Goal: Transaction & Acquisition: Purchase product/service

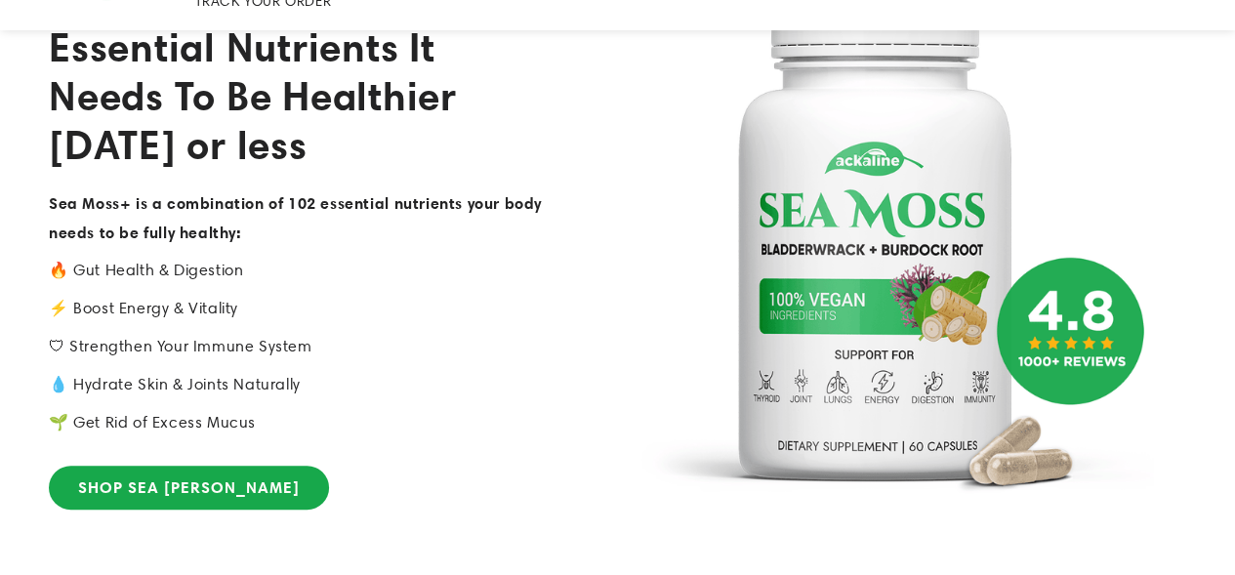
scroll to position [293, 0]
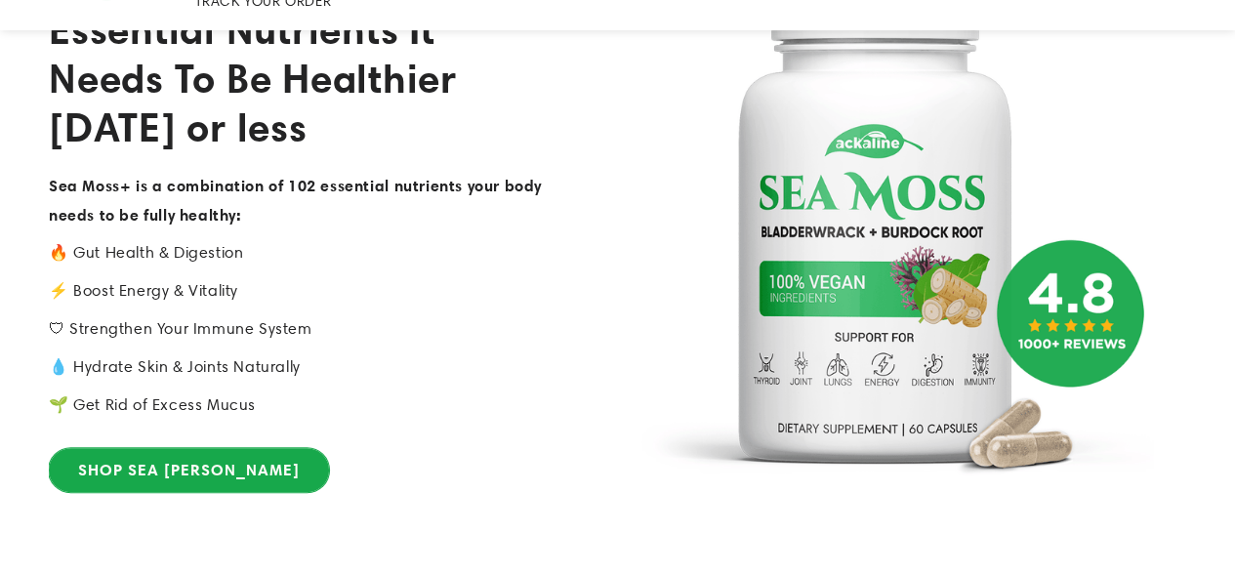
click at [165, 448] on link "SHOP SEA [PERSON_NAME]" at bounding box center [189, 470] width 280 height 44
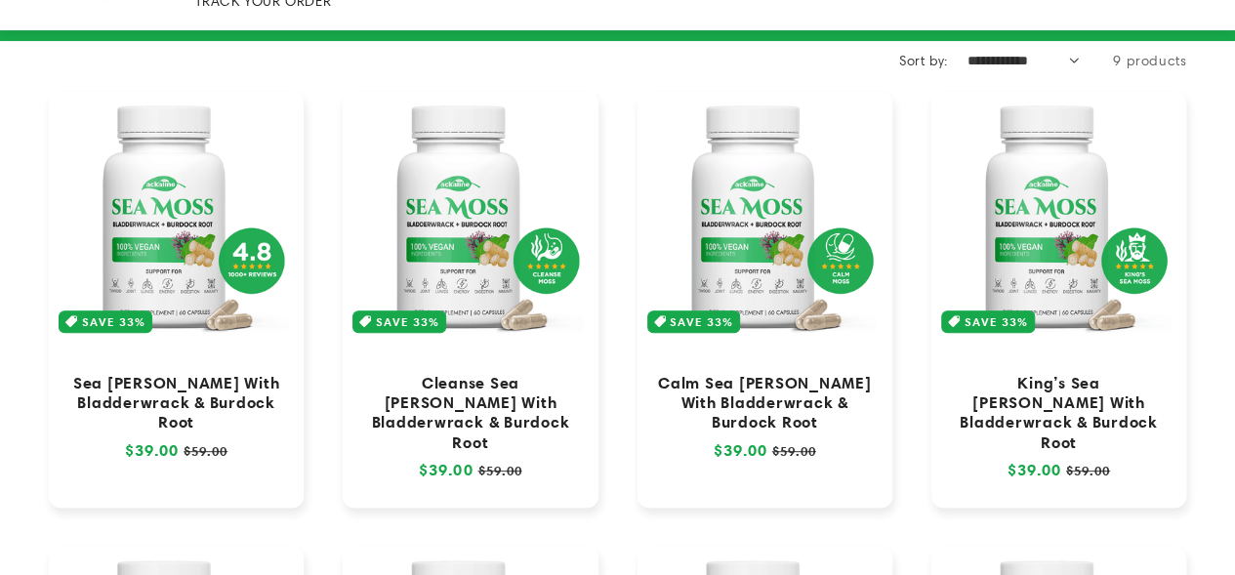
scroll to position [195, 0]
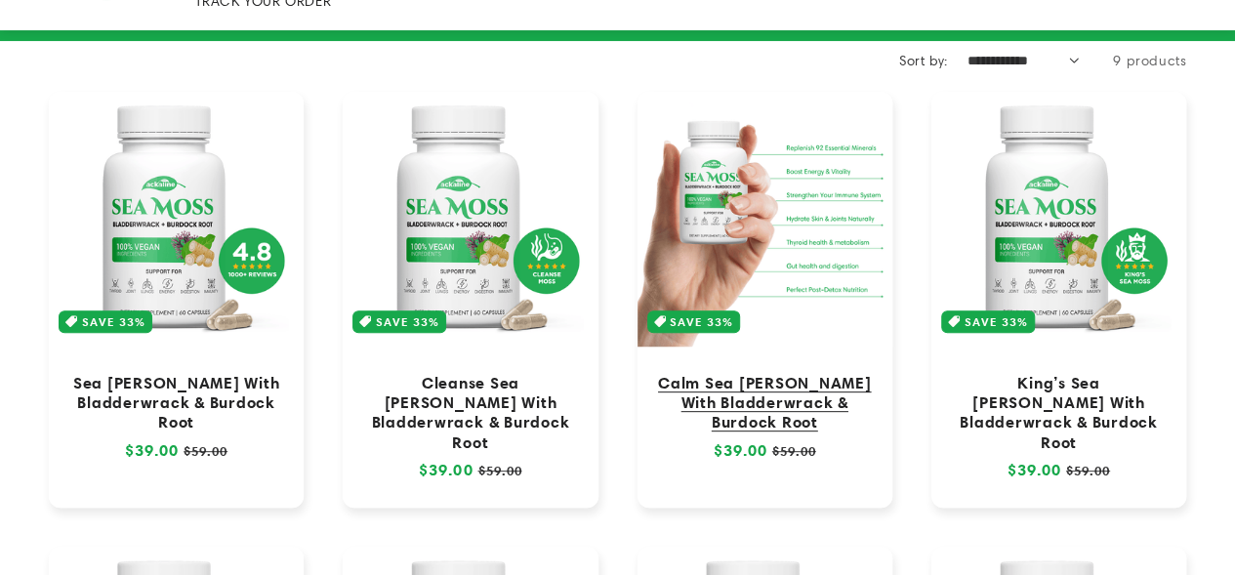
click at [737, 373] on link "Calm Sea [PERSON_NAME] With Bladderwrack & Burdock Root" at bounding box center [765, 402] width 216 height 59
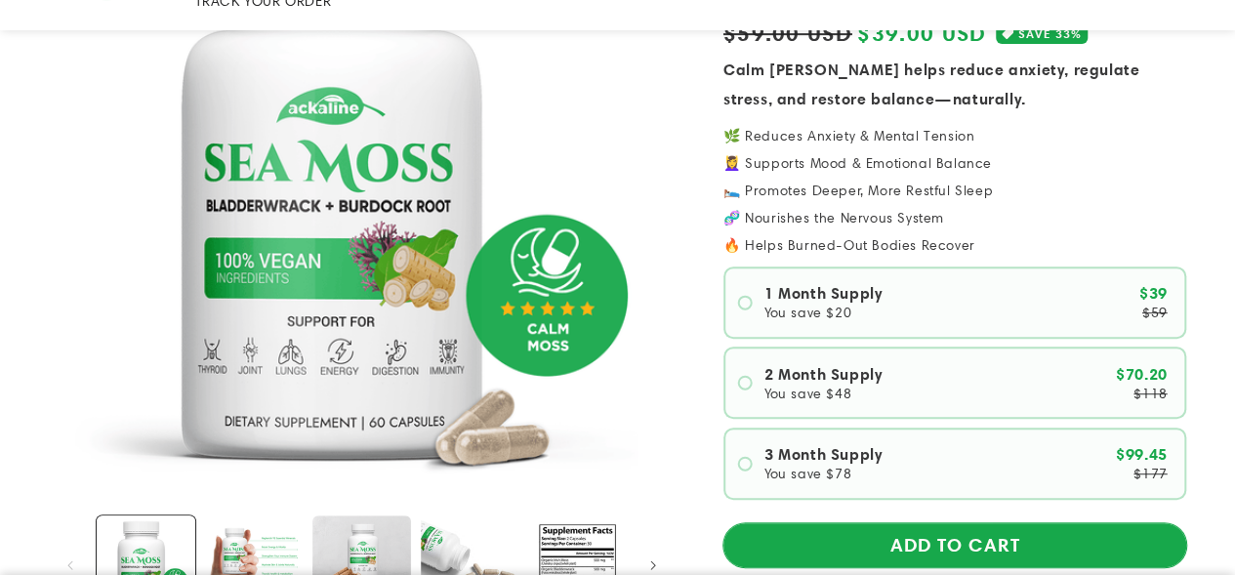
click at [964, 523] on button "ADD TO CART" at bounding box center [954, 545] width 463 height 44
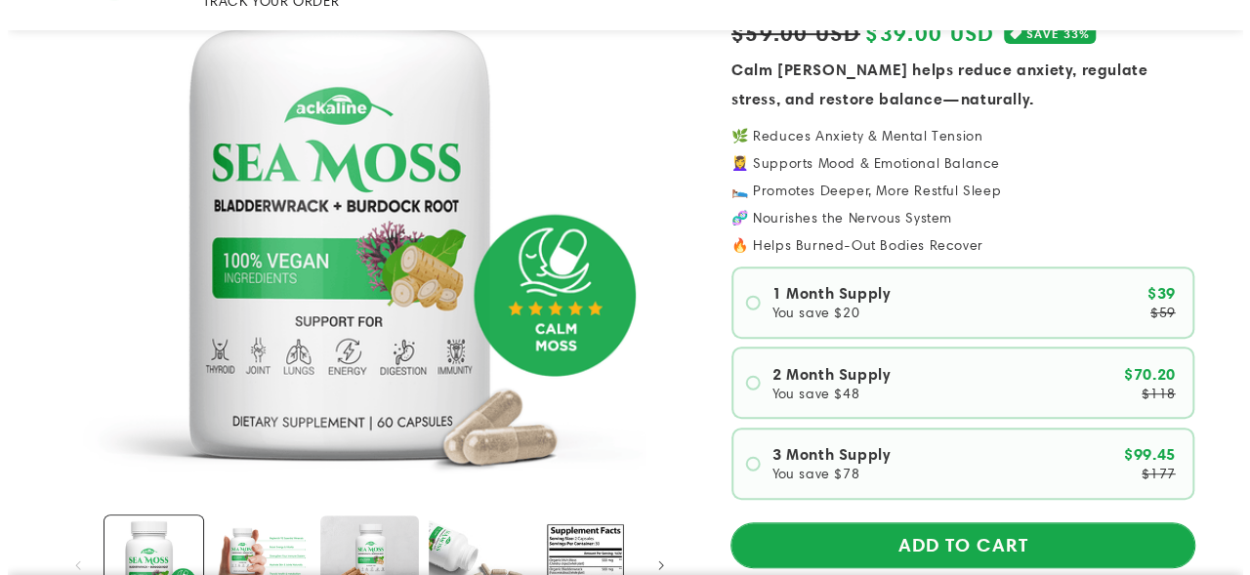
scroll to position [293, 0]
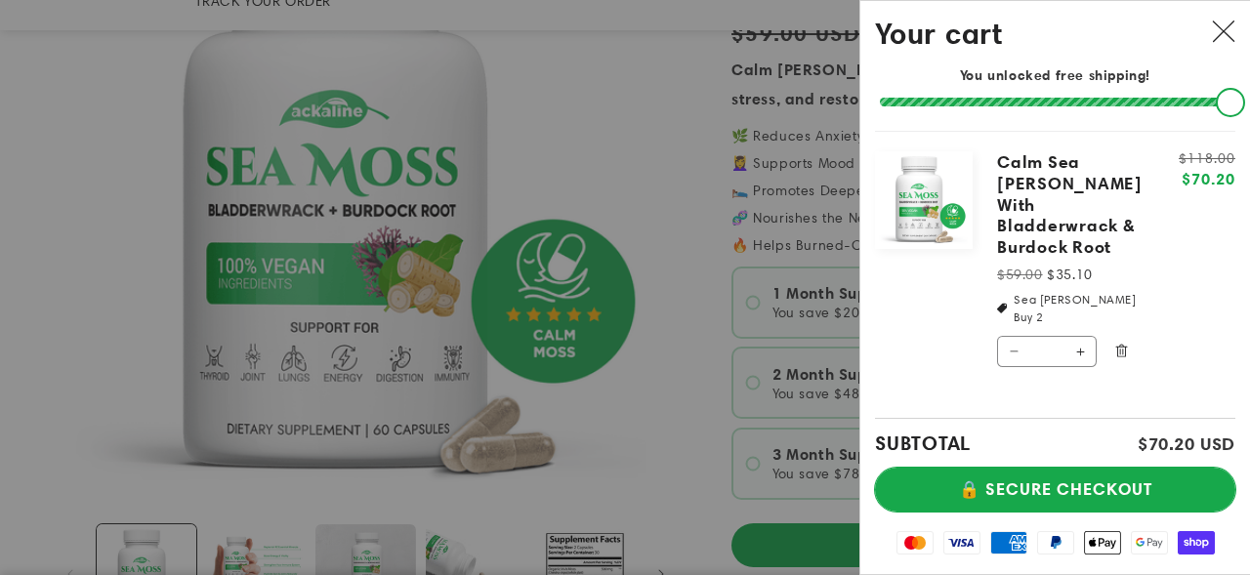
click at [1023, 473] on button "🔒 SECURE CHECKOUT" at bounding box center [1055, 490] width 360 height 44
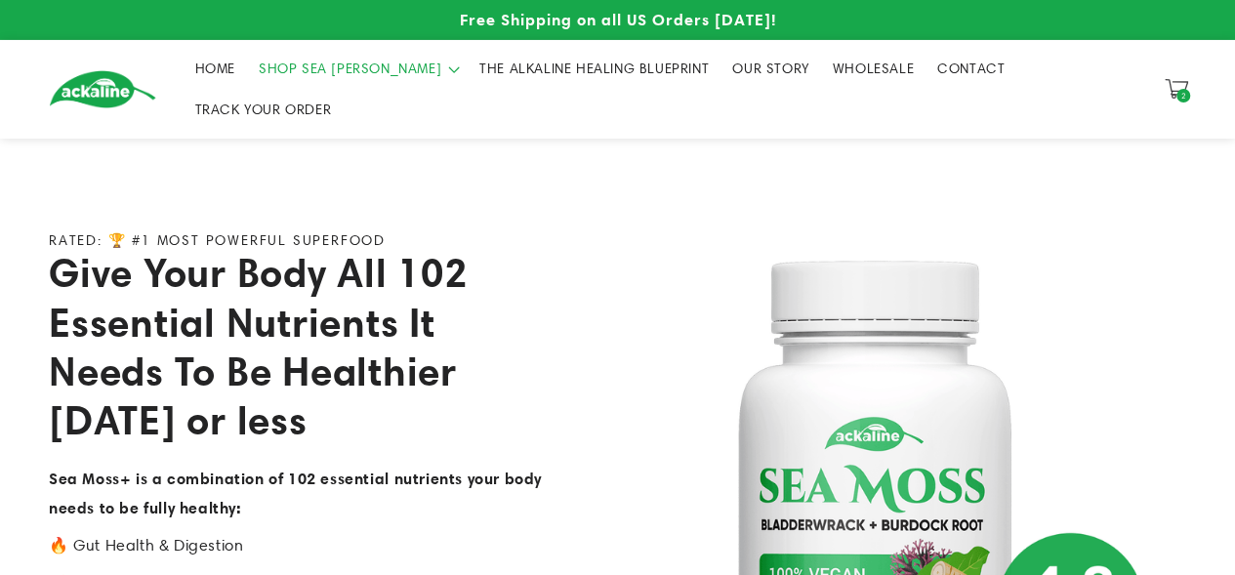
click at [321, 67] on span "SHOP SEA [PERSON_NAME]" at bounding box center [350, 69] width 183 height 18
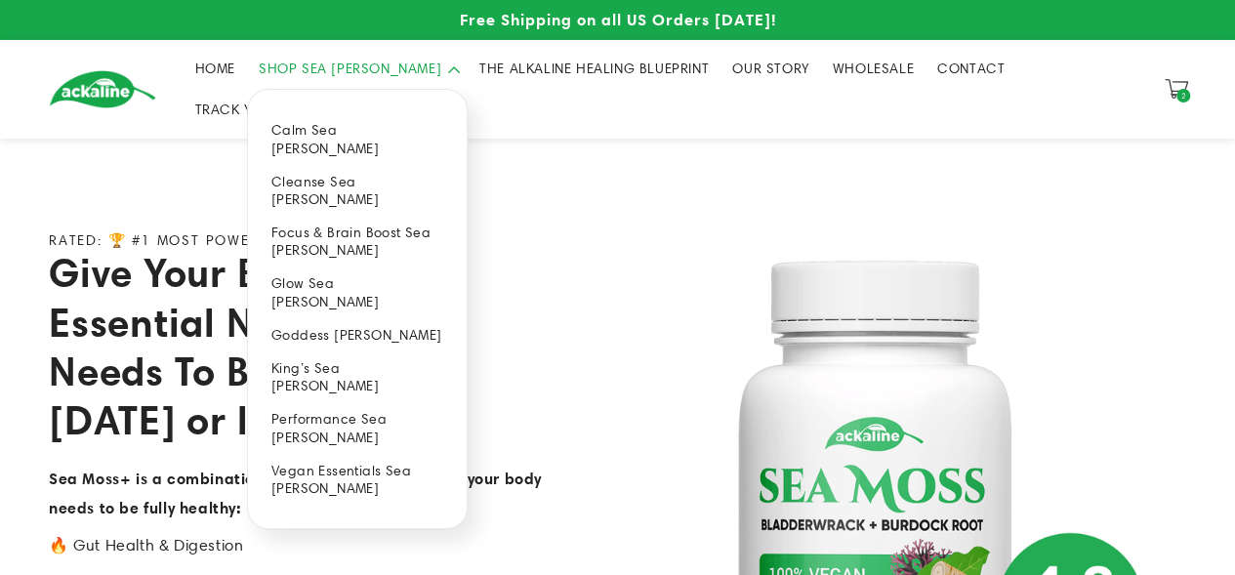
click at [337, 267] on link "Glow Sea [PERSON_NAME]" at bounding box center [357, 292] width 219 height 51
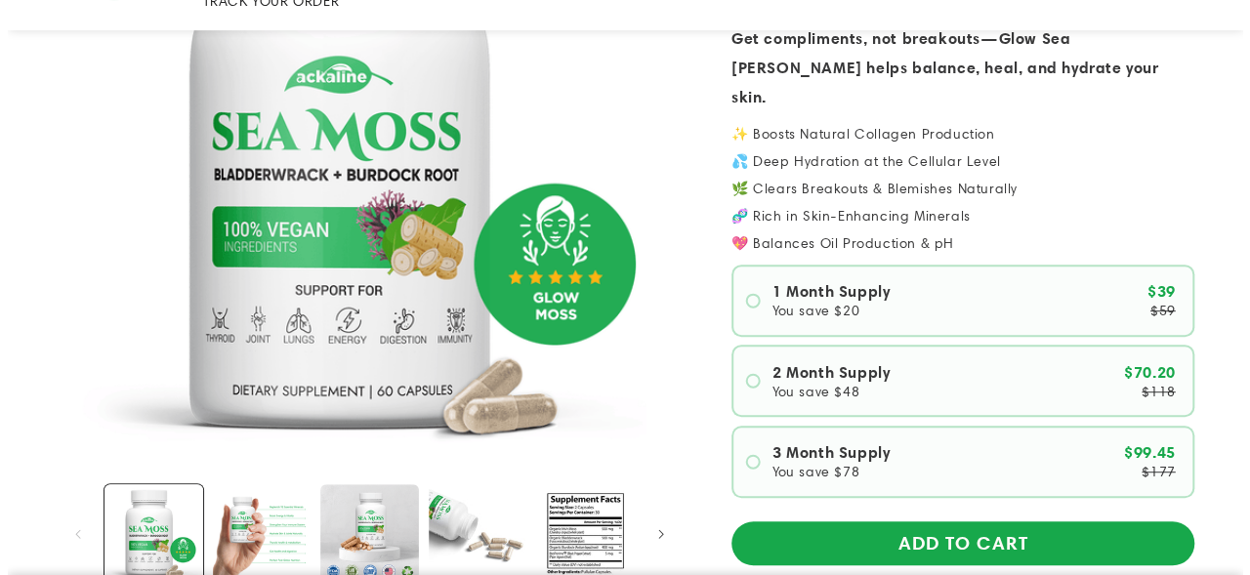
scroll to position [391, 0]
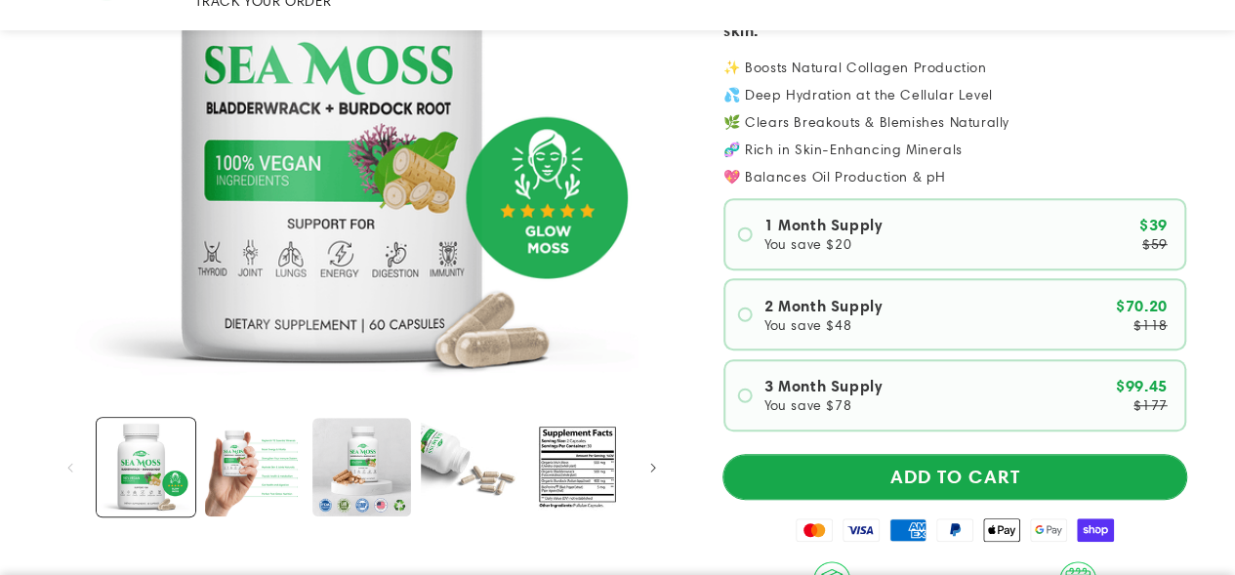
click at [986, 455] on button "ADD TO CART" at bounding box center [954, 477] width 463 height 44
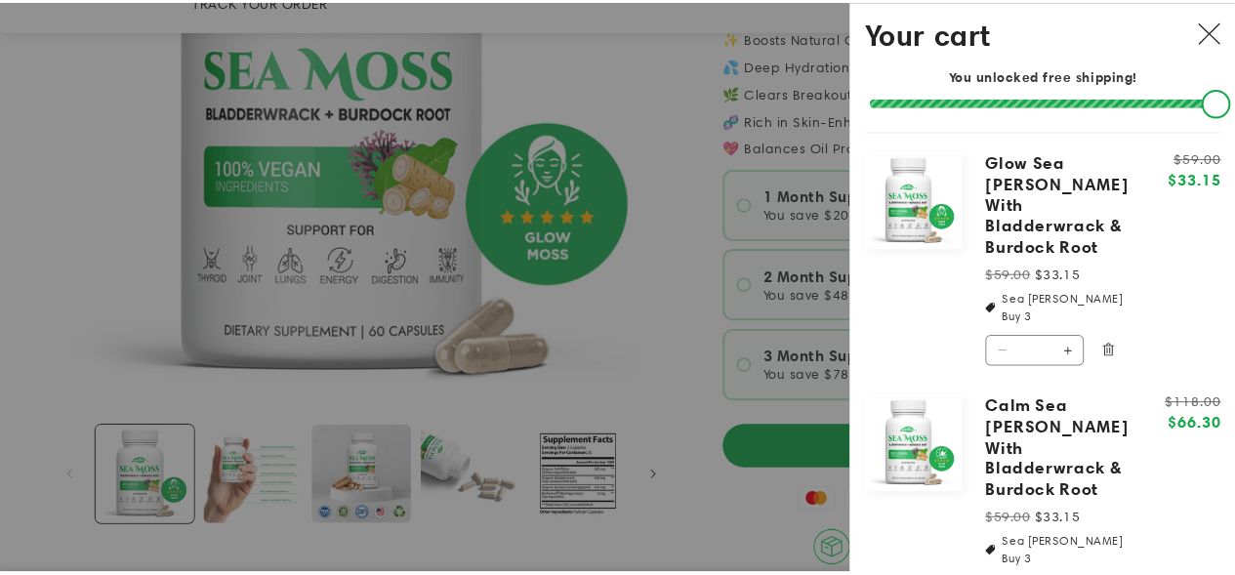
scroll to position [0, 0]
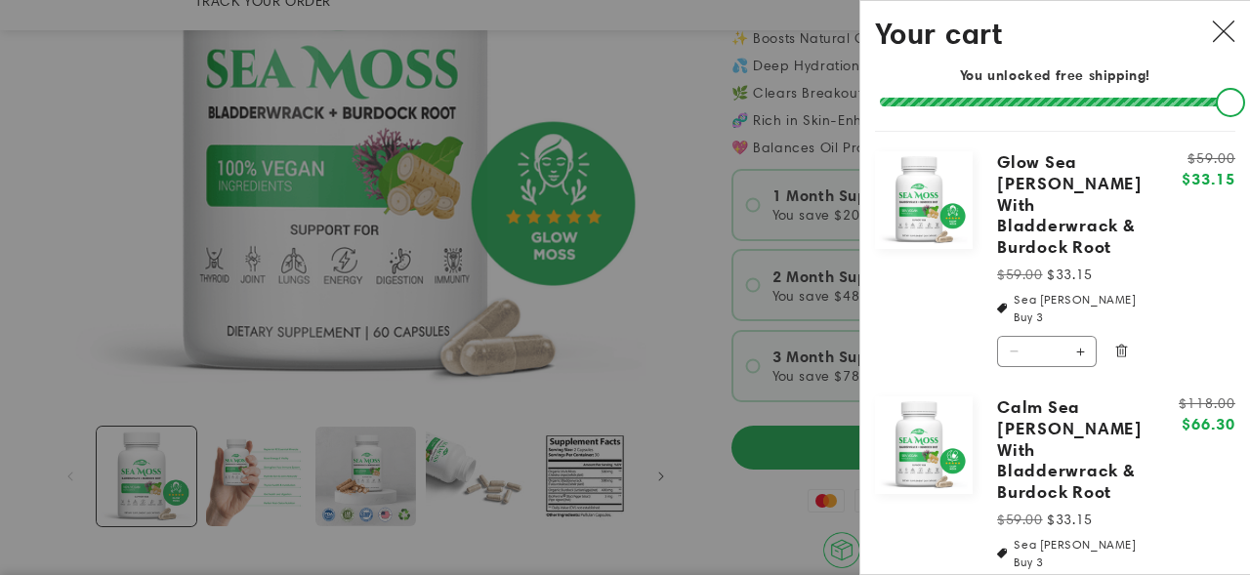
click at [1213, 27] on icon "Close" at bounding box center [1224, 31] width 22 height 21
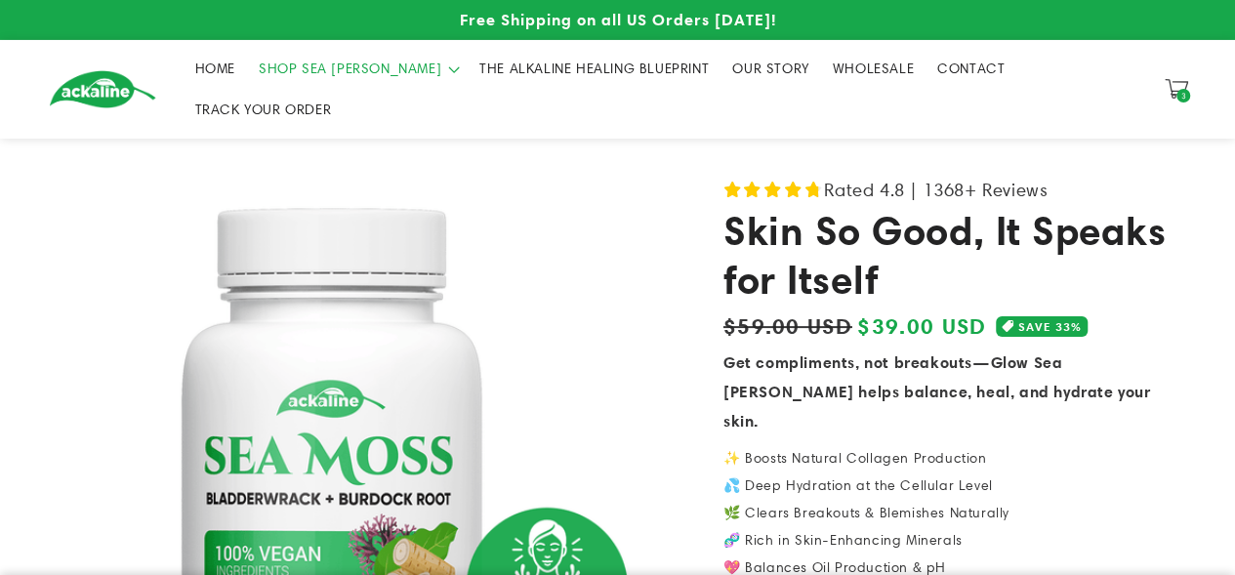
click at [479, 77] on span "THE ALKALINE HEALING BLUEPRINT" at bounding box center [593, 69] width 229 height 18
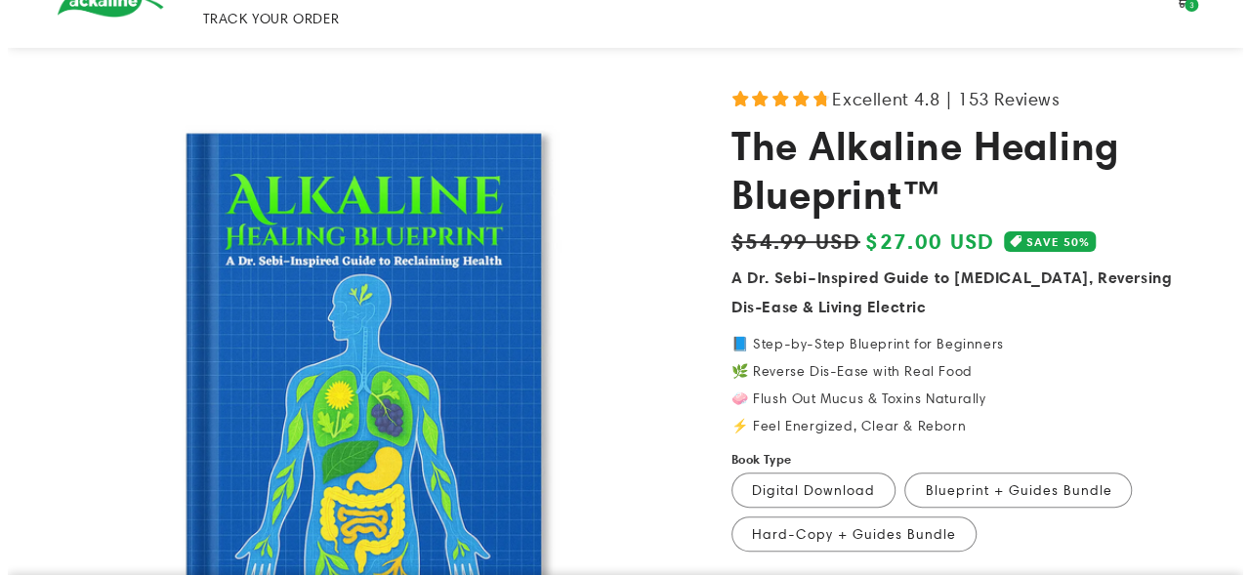
scroll to position [195, 0]
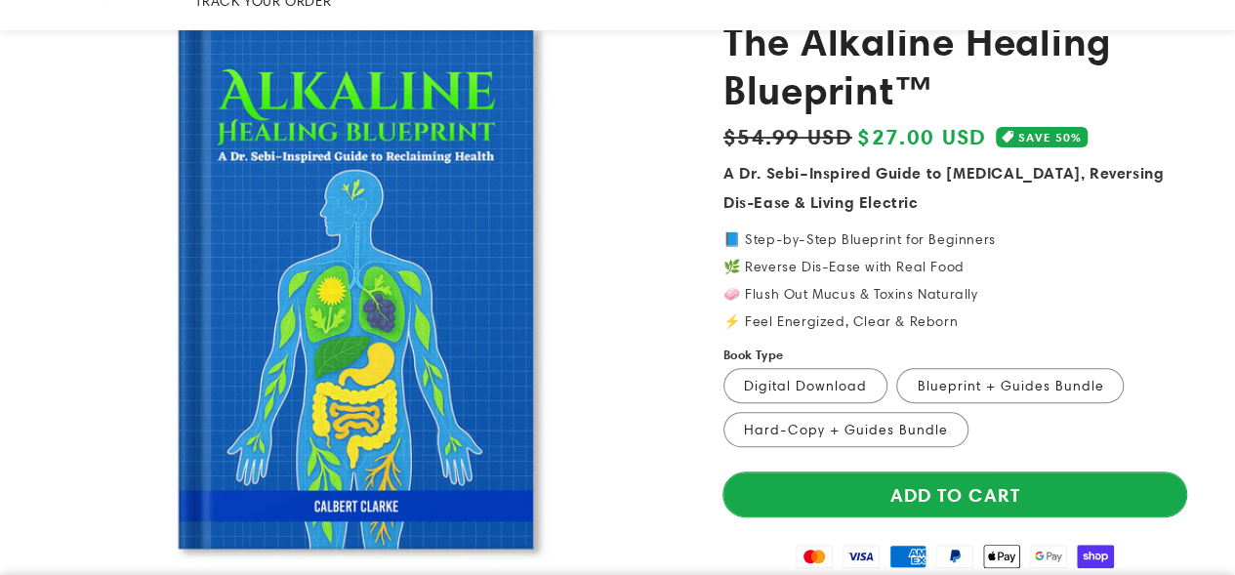
click at [970, 473] on button "Add to cart" at bounding box center [954, 495] width 463 height 44
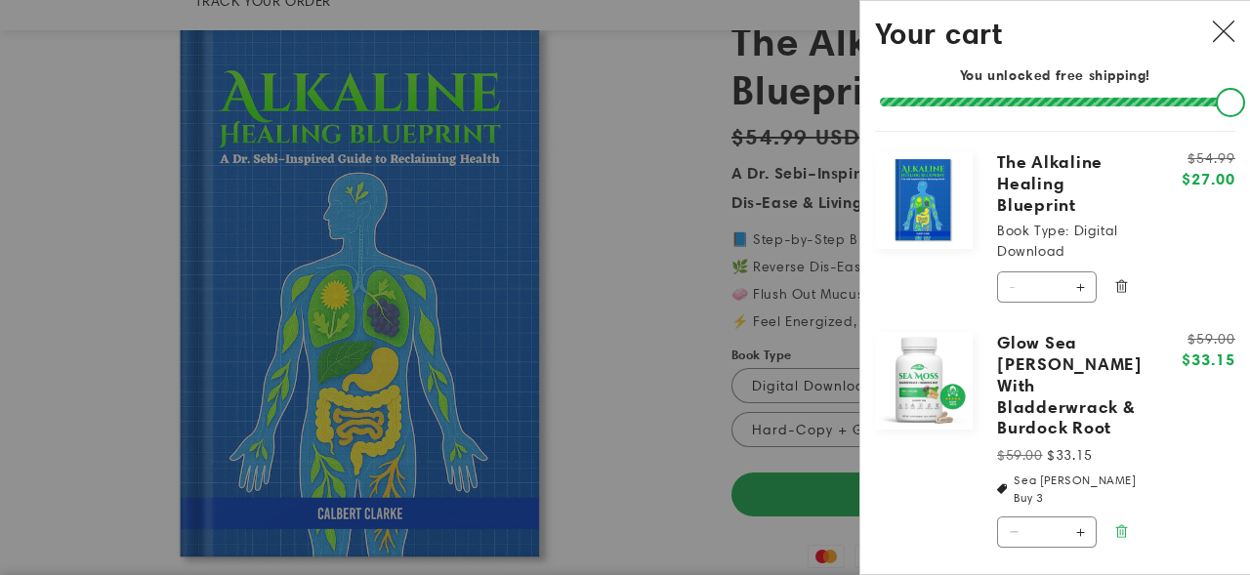
click at [1123, 524] on icon "Remove Glow Sea Moss With Bladderwrack & Burdock Root" at bounding box center [1121, 531] width 15 height 15
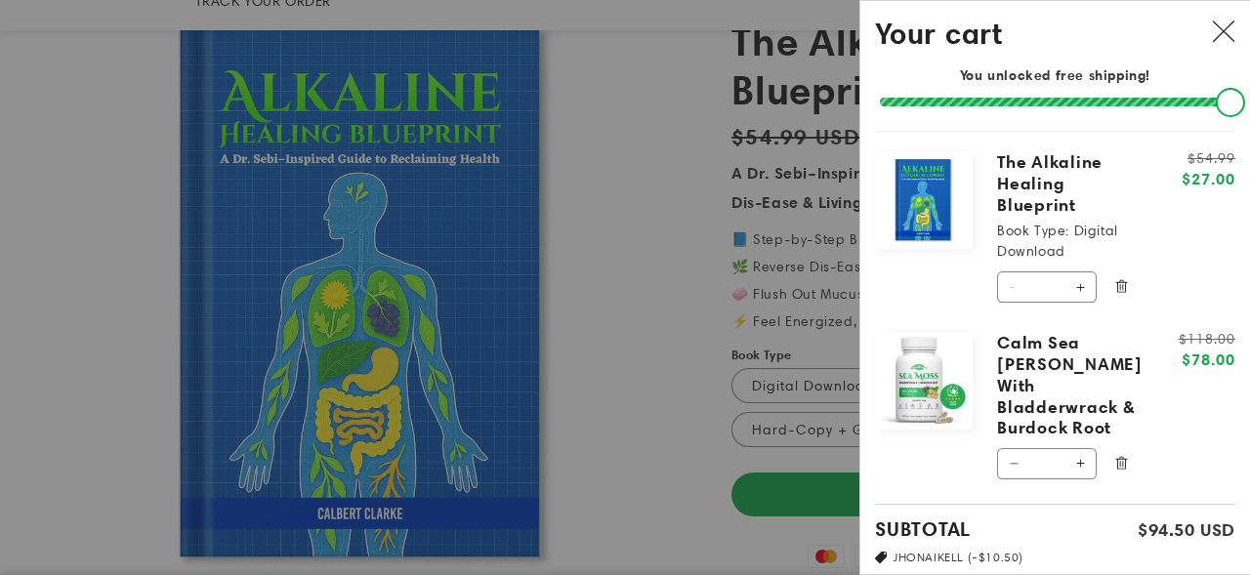
scroll to position [98, 0]
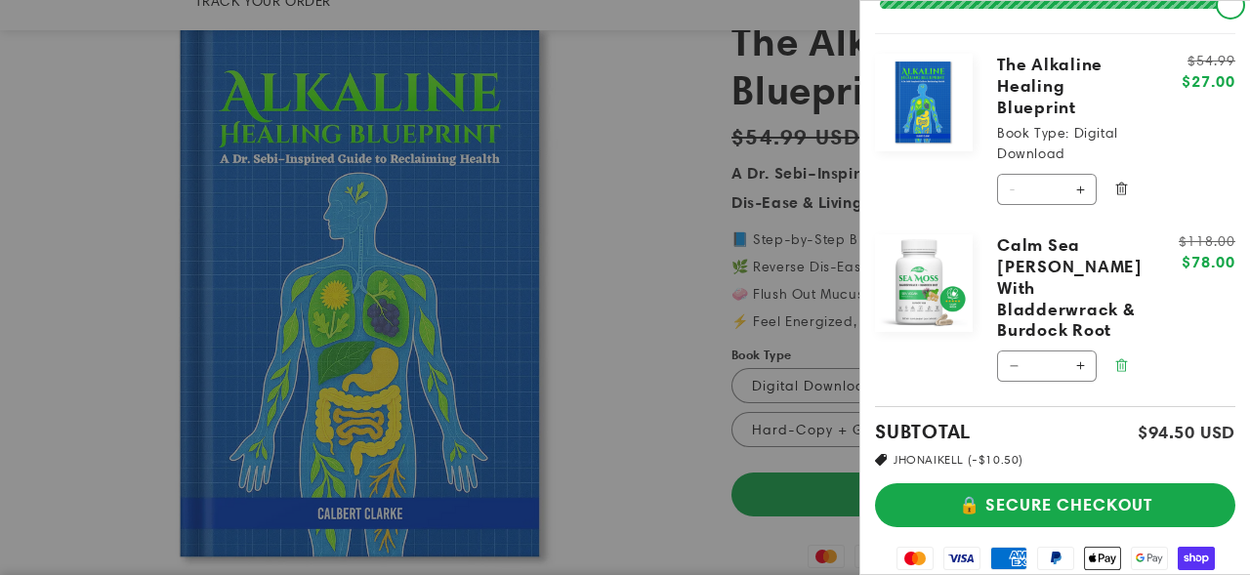
click at [1117, 358] on icon "Remove Calm Sea Moss With Bladderwrack & Burdock Root" at bounding box center [1121, 364] width 12 height 13
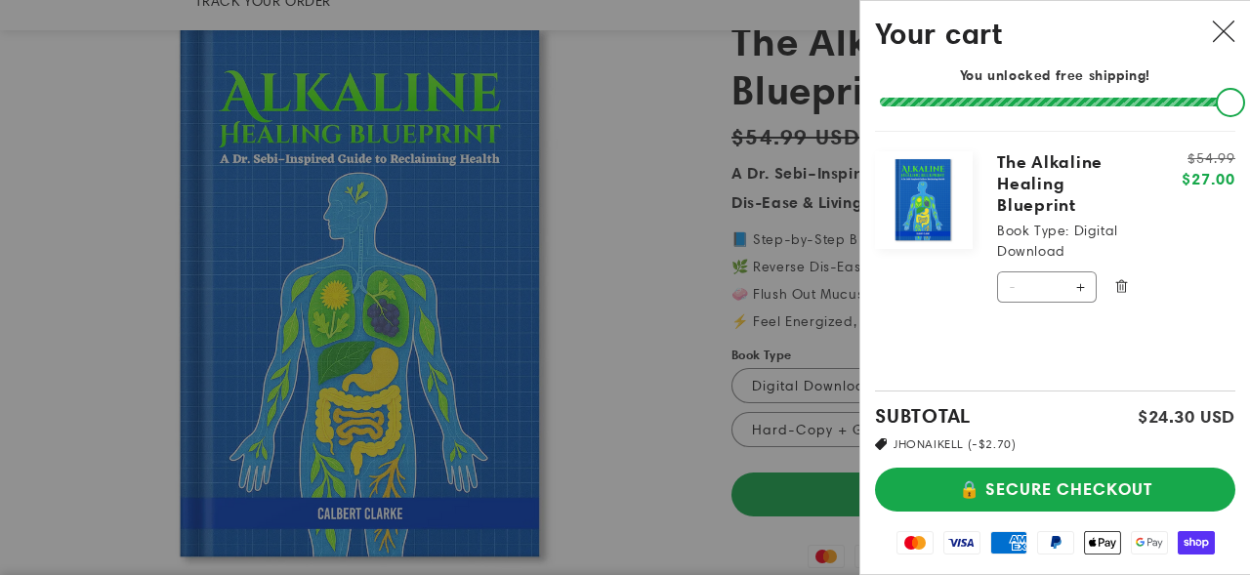
scroll to position [0, 0]
click at [1078, 478] on button "🔒 SECURE CHECKOUT" at bounding box center [1055, 490] width 360 height 44
